Goal: Task Accomplishment & Management: Manage account settings

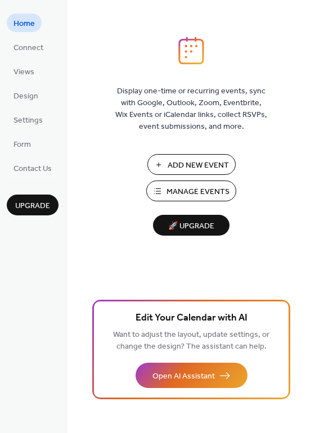
click at [191, 195] on span "Manage Events" at bounding box center [198, 192] width 63 height 12
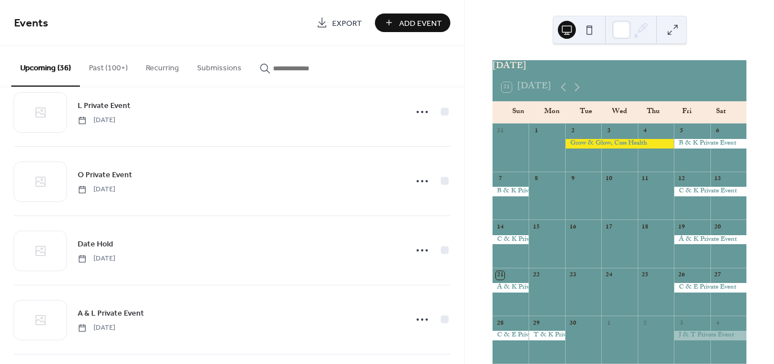
scroll to position [1487, 0]
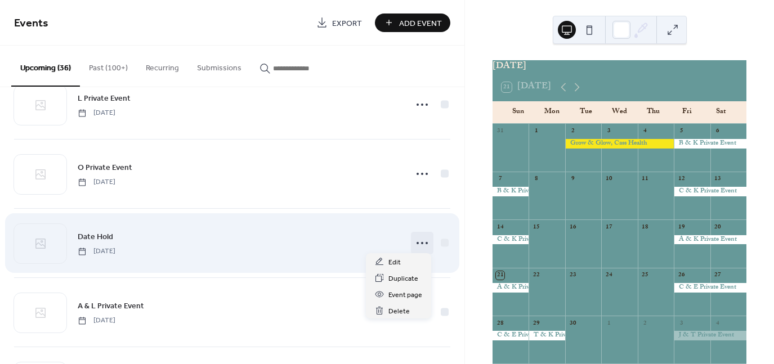
click at [420, 238] on icon at bounding box center [422, 243] width 18 height 18
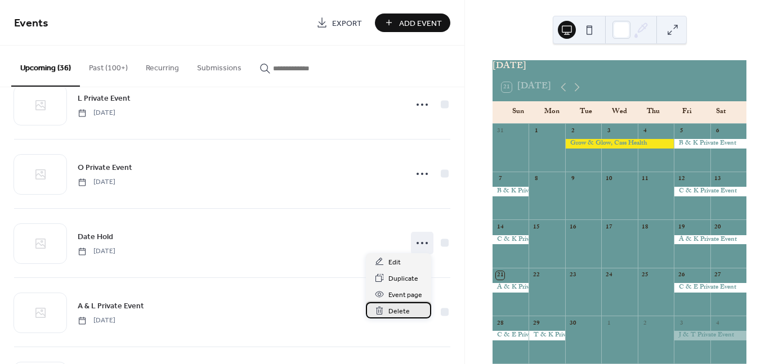
click at [399, 315] on span "Delete" at bounding box center [398, 312] width 21 height 12
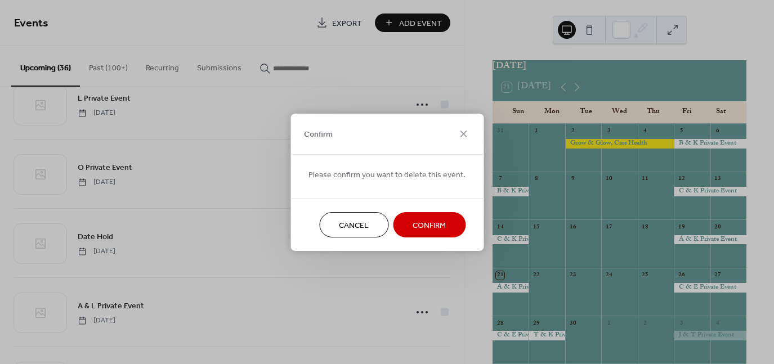
click at [412, 219] on span "Confirm" at bounding box center [428, 225] width 33 height 12
